Goal: Information Seeking & Learning: Learn about a topic

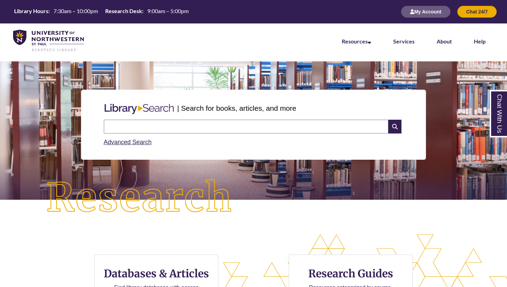
click at [224, 128] on input "text" at bounding box center [246, 127] width 285 height 14
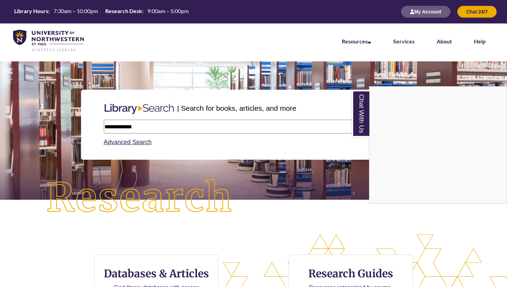
type input "**********"
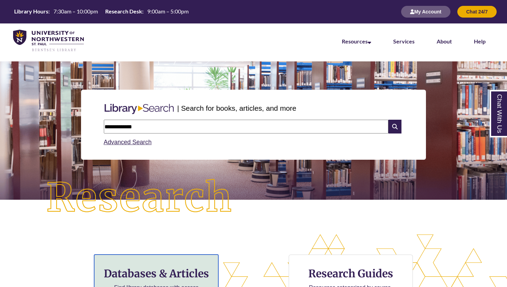
click at [139, 267] on h3 "Databases & Articles" at bounding box center [156, 273] width 113 height 13
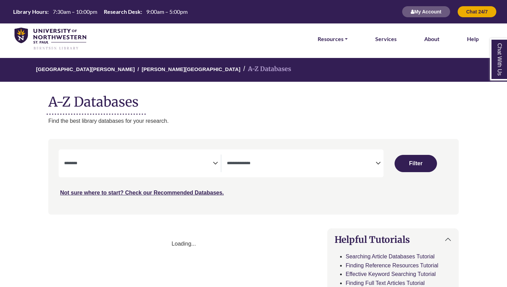
select select "Database Subject Filter"
select select "Database Types Filter"
select select "Database Subject Filter"
select select "Database Types Filter"
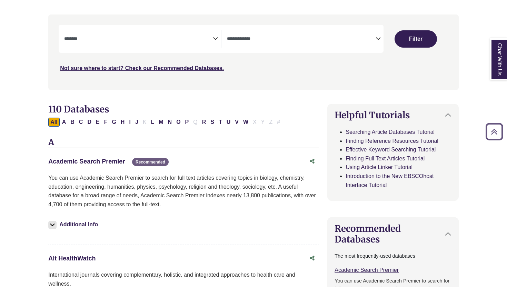
scroll to position [126, 0]
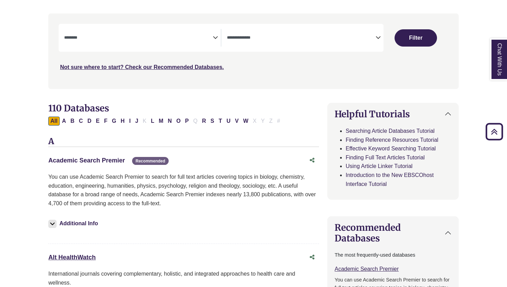
click at [109, 162] on link "Academic Search Premier This link opens in a new window" at bounding box center [86, 160] width 77 height 7
